Goal: Information Seeking & Learning: Learn about a topic

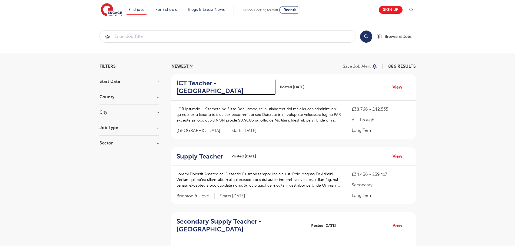
click at [236, 87] on h2 "ICT Teacher - Hailsham" at bounding box center [223, 87] width 95 height 16
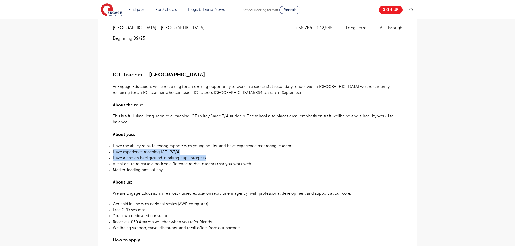
click at [334, 158] on div "ICT Teacher – Hailsham At Engage Education, we’re recruiting for an exciting op…" at bounding box center [257, 166] width 289 height 229
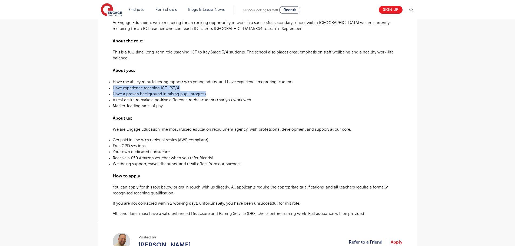
scroll to position [88, 0]
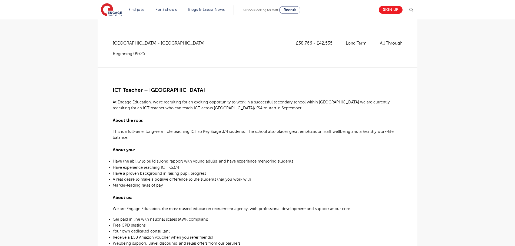
click at [287, 119] on h3 "About the role:" at bounding box center [257, 119] width 289 height 9
click at [280, 113] on div "ICT Teacher – Hailsham At Engage Education, we’re recruiting for an exciting op…" at bounding box center [257, 182] width 289 height 229
click at [279, 114] on div "ICT Teacher – Hailsham At Engage Education, we’re recruiting for an exciting op…" at bounding box center [257, 182] width 289 height 229
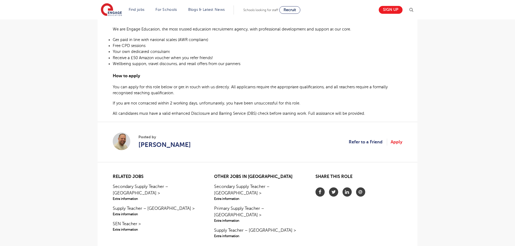
scroll to position [332, 0]
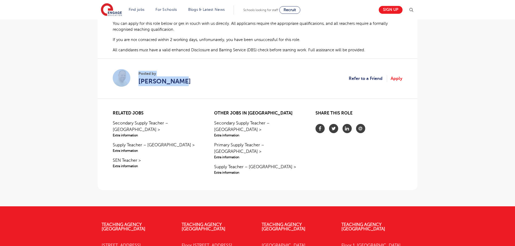
drag, startPoint x: 209, startPoint y: 83, endPoint x: 111, endPoint y: 72, distance: 98.4
click at [196, 82] on section "Posted by [PERSON_NAME] Refer to a Friend Apply" at bounding box center [257, 78] width 289 height 40
click at [221, 86] on section "Posted by [PERSON_NAME] Refer to a Friend Apply" at bounding box center [257, 78] width 289 height 40
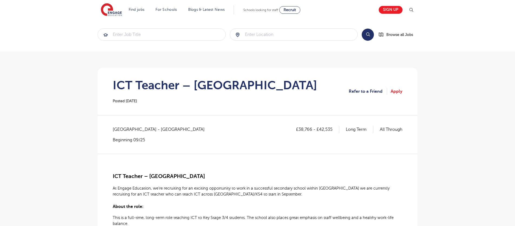
scroll to position [0, 0]
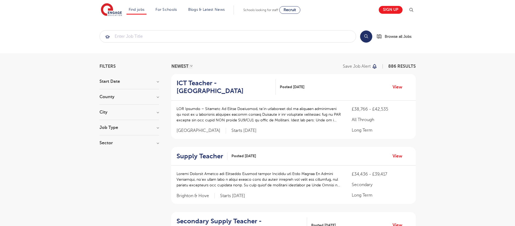
drag, startPoint x: 307, startPoint y: 83, endPoint x: 179, endPoint y: 84, distance: 128.6
click at [179, 84] on div "ICT Teacher - Hailsham Posted 27/08/25 View" at bounding box center [293, 87] width 245 height 27
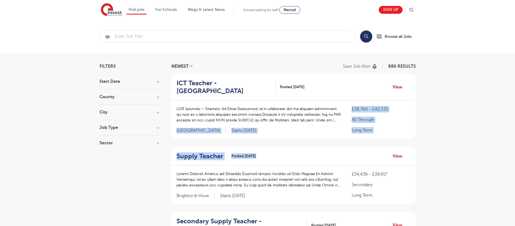
drag, startPoint x: 349, startPoint y: 101, endPoint x: 401, endPoint y: 134, distance: 62.1
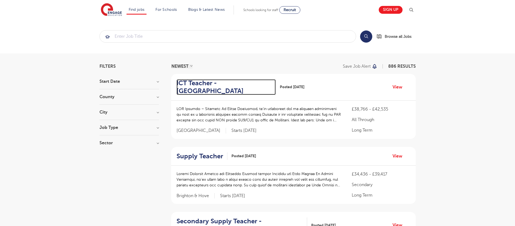
click at [205, 82] on h2 "ICT Teacher - Hailsham" at bounding box center [223, 87] width 95 height 16
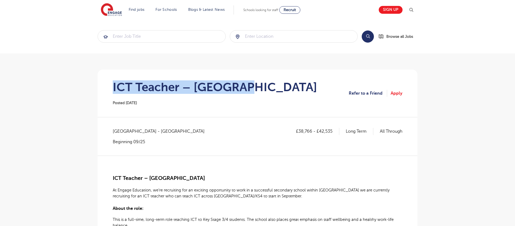
drag, startPoint x: 250, startPoint y: 88, endPoint x: 100, endPoint y: 86, distance: 150.0
click at [274, 79] on section "ICT Teacher – Hailsham Posted 27/08/25 Refer to a Friend Apply" at bounding box center [257, 94] width 311 height 48
drag, startPoint x: 219, startPoint y: 89, endPoint x: 109, endPoint y: 87, distance: 110.0
click at [109, 87] on section "ICT Teacher – Hailsham Posted 27/08/25 Refer to a Friend Apply" at bounding box center [257, 94] width 311 height 48
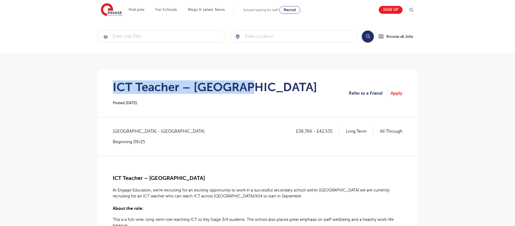
click at [219, 89] on h1 "ICT Teacher – [GEOGRAPHIC_DATA]" at bounding box center [215, 88] width 204 height 14
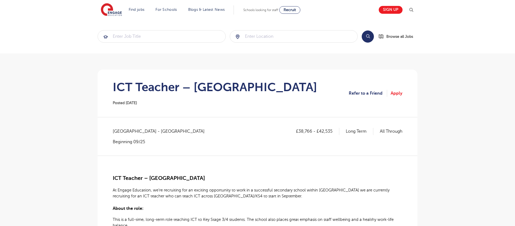
click at [216, 87] on h1 "ICT Teacher – [GEOGRAPHIC_DATA]" at bounding box center [215, 88] width 204 height 14
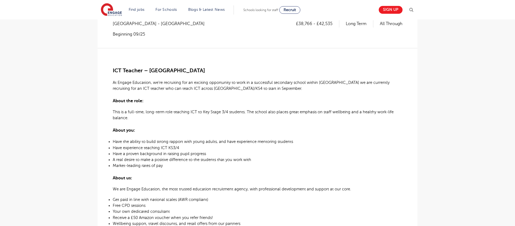
scroll to position [108, 0]
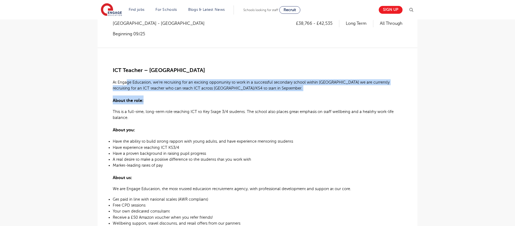
drag, startPoint x: 152, startPoint y: 82, endPoint x: 344, endPoint y: 94, distance: 192.8
click at [344, 94] on div "ICT Teacher – Hailsham At Engage Education, we’re recruiting for an exciting op…" at bounding box center [257, 162] width 289 height 229
click at [298, 96] on h3 "About the role:" at bounding box center [257, 100] width 289 height 9
click at [287, 90] on p "At Engage Education, we’re recruiting for an exciting opportunity to work in a …" at bounding box center [257, 85] width 289 height 12
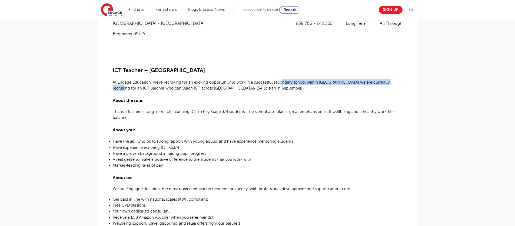
drag, startPoint x: 281, startPoint y: 79, endPoint x: 402, endPoint y: 81, distance: 121.1
click at [402, 81] on div "£38,766 - £42,535 Long Term All Through [GEOGRAPHIC_DATA] - Wealden Beginning 0…" at bounding box center [257, 173] width 311 height 306
click at [288, 100] on h3 "About the role:" at bounding box center [257, 100] width 289 height 9
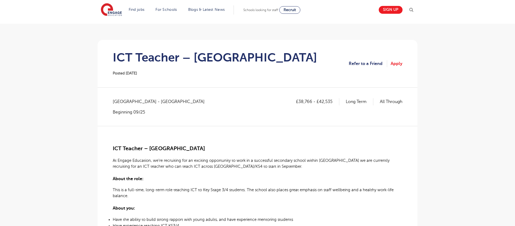
scroll to position [27, 0]
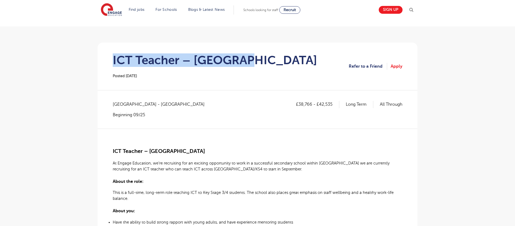
drag, startPoint x: 250, startPoint y: 63, endPoint x: 74, endPoint y: 64, distance: 175.9
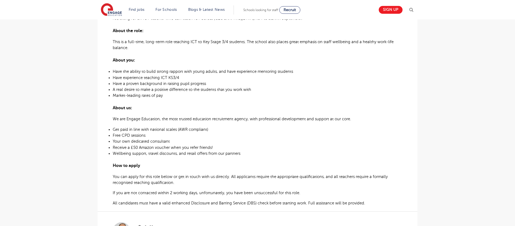
scroll to position [162, 0]
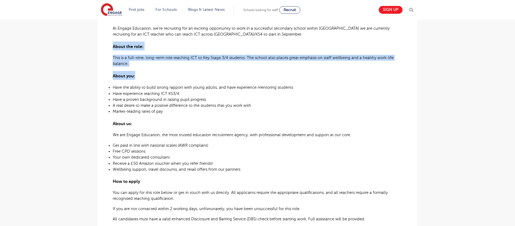
drag, startPoint x: 117, startPoint y: 62, endPoint x: 182, endPoint y: 67, distance: 65.0
click at [118, 51] on div "ICT Teacher – Hailsham At Engage Education, we’re recruiting for an exciting op…" at bounding box center [257, 108] width 289 height 229
click at [188, 68] on div "ICT Teacher – Hailsham At Engage Education, we’re recruiting for an exciting op…" at bounding box center [257, 108] width 289 height 229
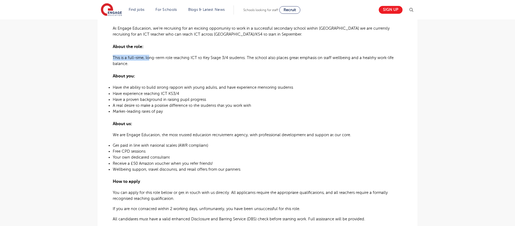
drag, startPoint x: 120, startPoint y: 62, endPoint x: 104, endPoint y: 52, distance: 18.6
click at [104, 52] on div "£38,766 - £42,535 Long Term All Through [GEOGRAPHIC_DATA] - Wealden Beginning 0…" at bounding box center [257, 119] width 311 height 306
drag, startPoint x: 151, startPoint y: 69, endPoint x: 148, endPoint y: 72, distance: 5.4
click at [151, 68] on div "ICT Teacher – Hailsham At Engage Education, we’re recruiting for an exciting op…" at bounding box center [257, 108] width 289 height 229
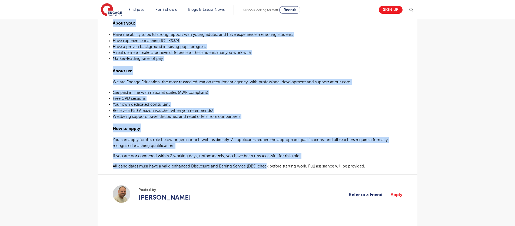
scroll to position [216, 0]
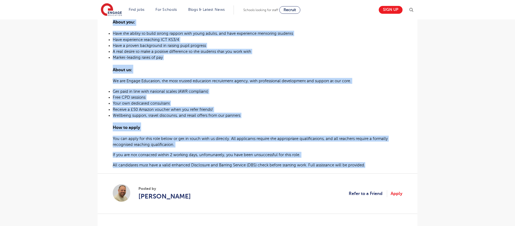
drag, startPoint x: 113, startPoint y: 46, endPoint x: 380, endPoint y: 168, distance: 293.7
click at [380, 168] on div "ICT Teacher – Hailsham At Engage Education, we’re recruiting for an exciting op…" at bounding box center [257, 54] width 289 height 229
copy div "About the role: This is a full-time, long-term role teaching ICT to Key Stage 3…"
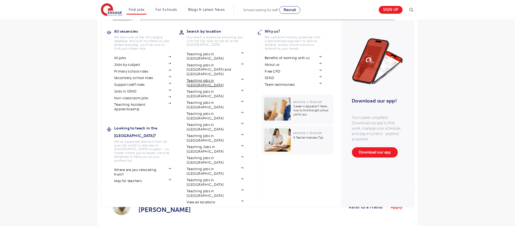
scroll to position [189, 0]
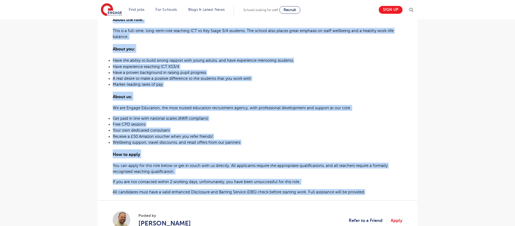
drag, startPoint x: 28, startPoint y: 94, endPoint x: 33, endPoint y: 96, distance: 5.6
click at [28, 94] on main "Search Browse all Jobs ICT Teacher – Hailsham Posted 27/08/25 Refer to a Friend…" at bounding box center [257, 80] width 515 height 538
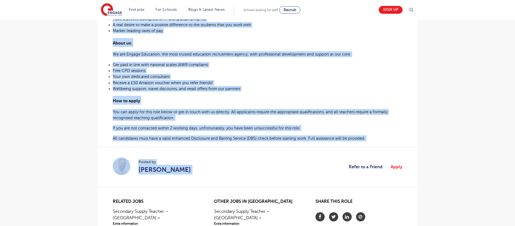
scroll to position [243, 0]
drag, startPoint x: 112, startPoint y: 68, endPoint x: 371, endPoint y: 135, distance: 267.7
click at [371, 135] on div "£38,766 - £42,535 Long Term All Through [GEOGRAPHIC_DATA] - Wealden Beginning 0…" at bounding box center [257, 38] width 311 height 306
copy div "ICT Teacher – Hailsham At Engage Education, we’re recruiting for an exciting op…"
